Goal: Task Accomplishment & Management: Use online tool/utility

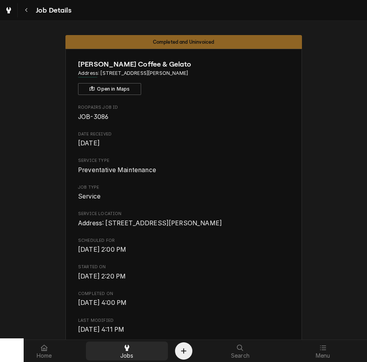
click at [125, 352] on div at bounding box center [126, 347] width 9 height 9
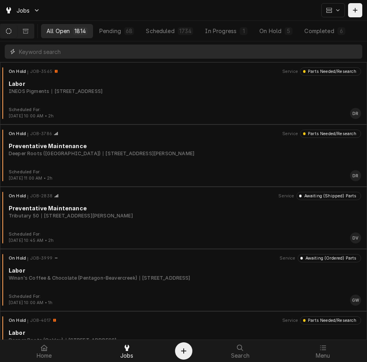
click at [91, 46] on input "Dynamic Content Wrapper" at bounding box center [188, 52] width 339 height 14
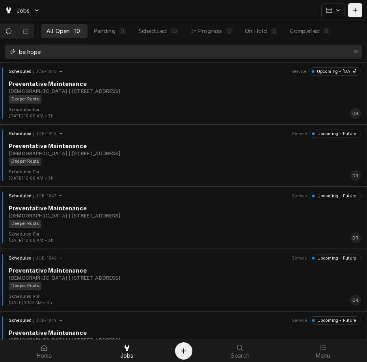
type input "be hope"
click at [33, 38] on div "Dynamic Content Wrapper" at bounding box center [17, 31] width 34 height 15
click at [30, 34] on button "Dynamic Content Wrapper" at bounding box center [25, 31] width 17 height 14
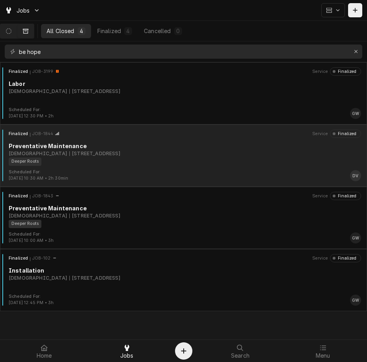
click at [69, 151] on div "[STREET_ADDRESS]" at bounding box center [94, 153] width 51 height 7
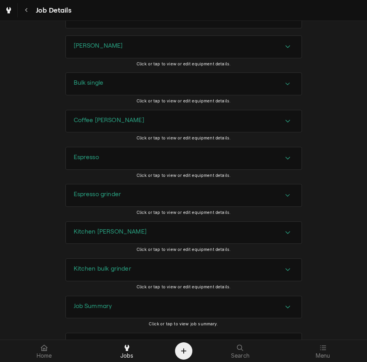
scroll to position [756, 0]
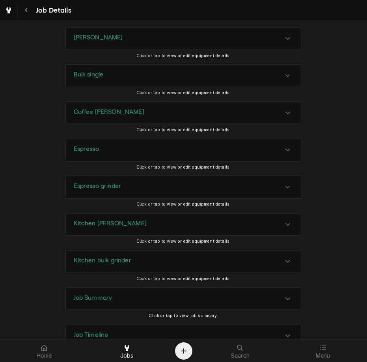
click at [168, 273] on div "Kitchen bulk grinder" at bounding box center [184, 262] width 236 height 22
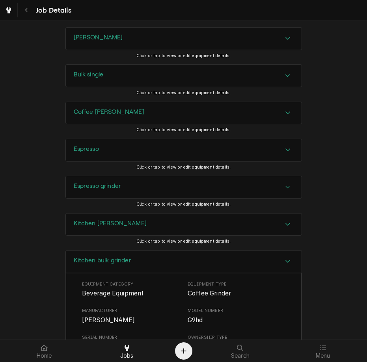
click at [177, 273] on div "Kitchen bulk grinder" at bounding box center [184, 262] width 236 height 22
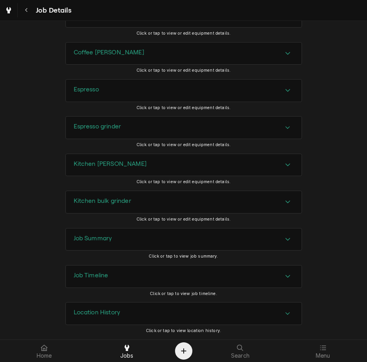
click at [186, 231] on div "Job Summary" at bounding box center [184, 240] width 236 height 22
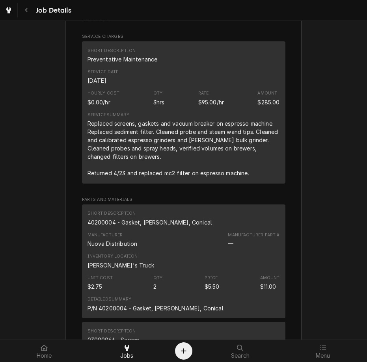
scroll to position [1135, 0]
